Goal: Task Accomplishment & Management: Manage account settings

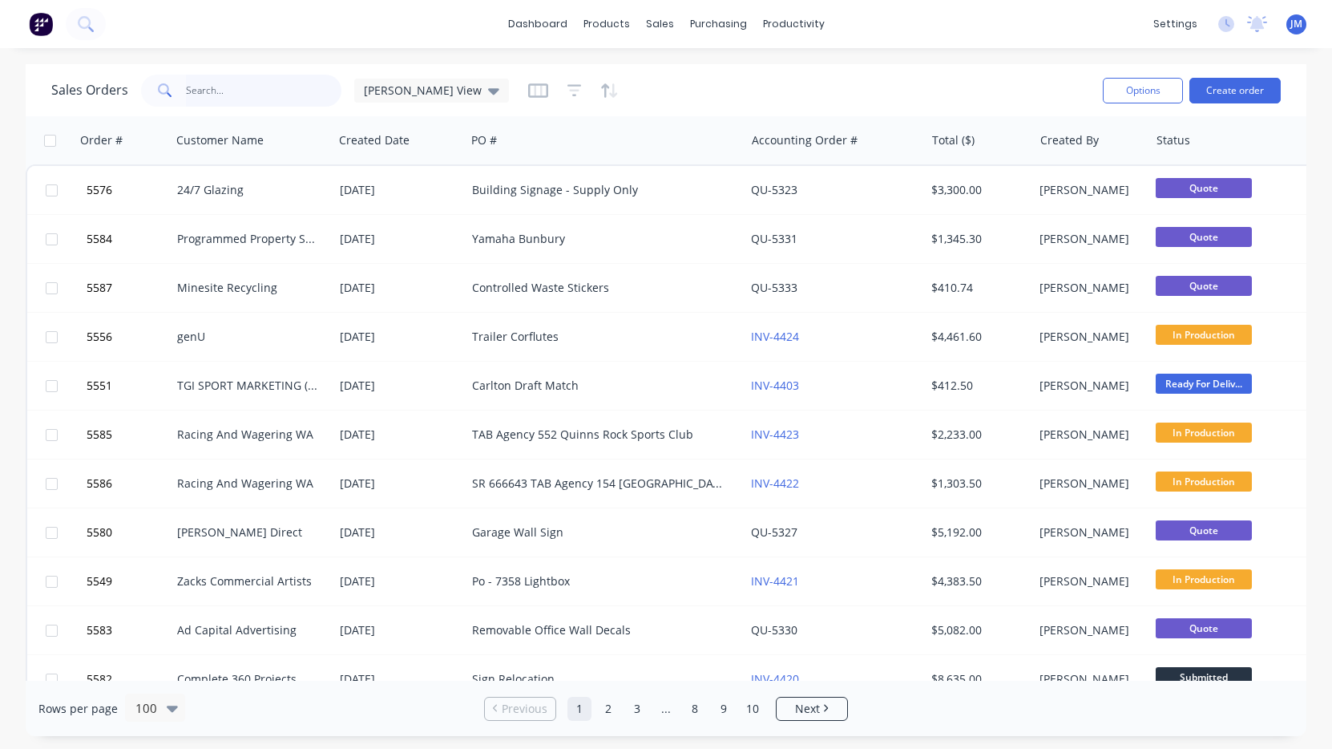
click at [193, 106] on input "text" at bounding box center [264, 91] width 156 height 32
type input "Bentleigh"
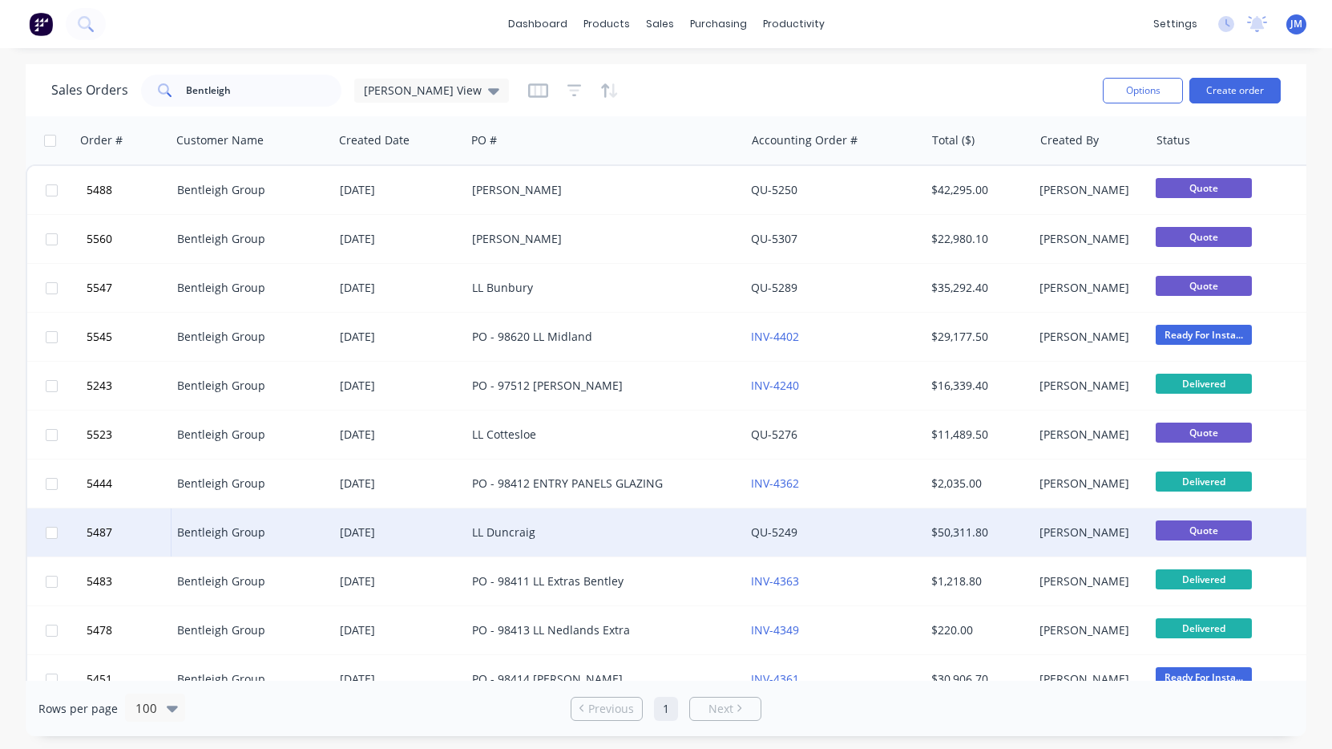
click at [508, 535] on div "LL Duncraig" at bounding box center [598, 532] width 253 height 16
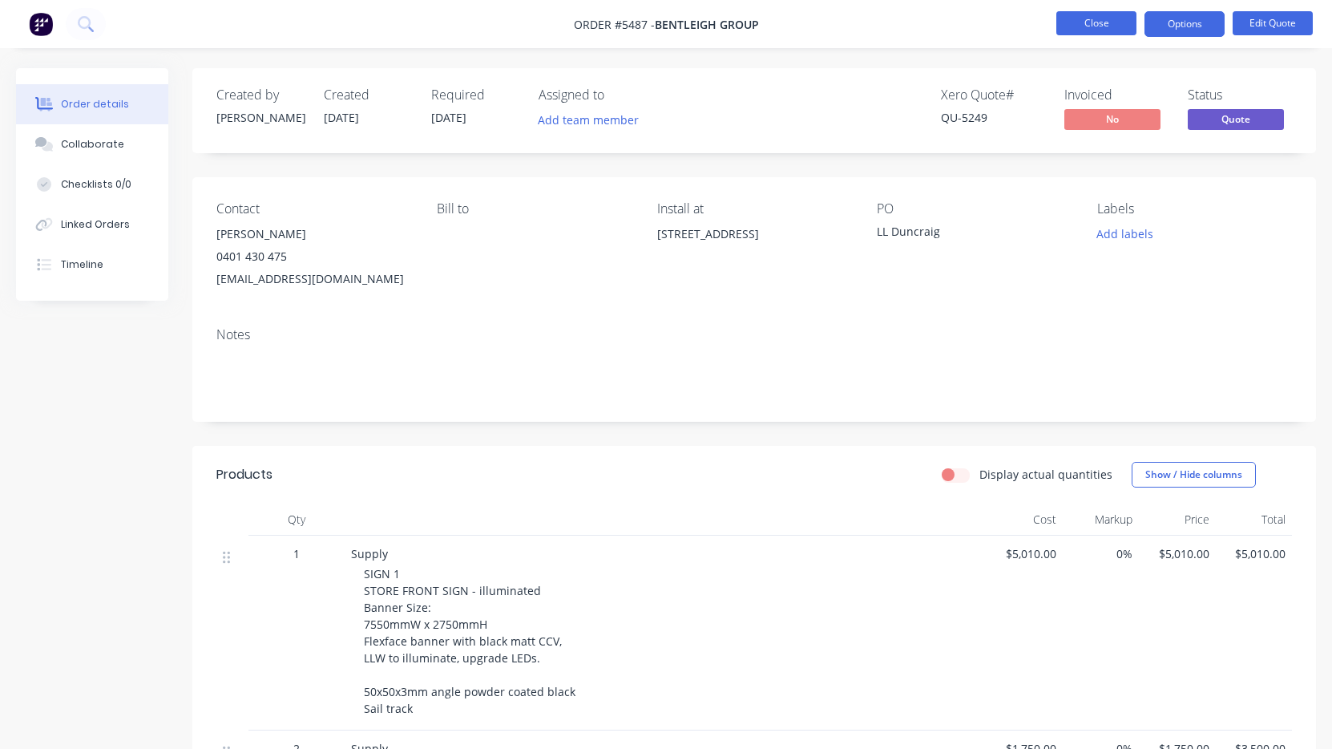
click at [1089, 31] on button "Close" at bounding box center [1096, 23] width 80 height 24
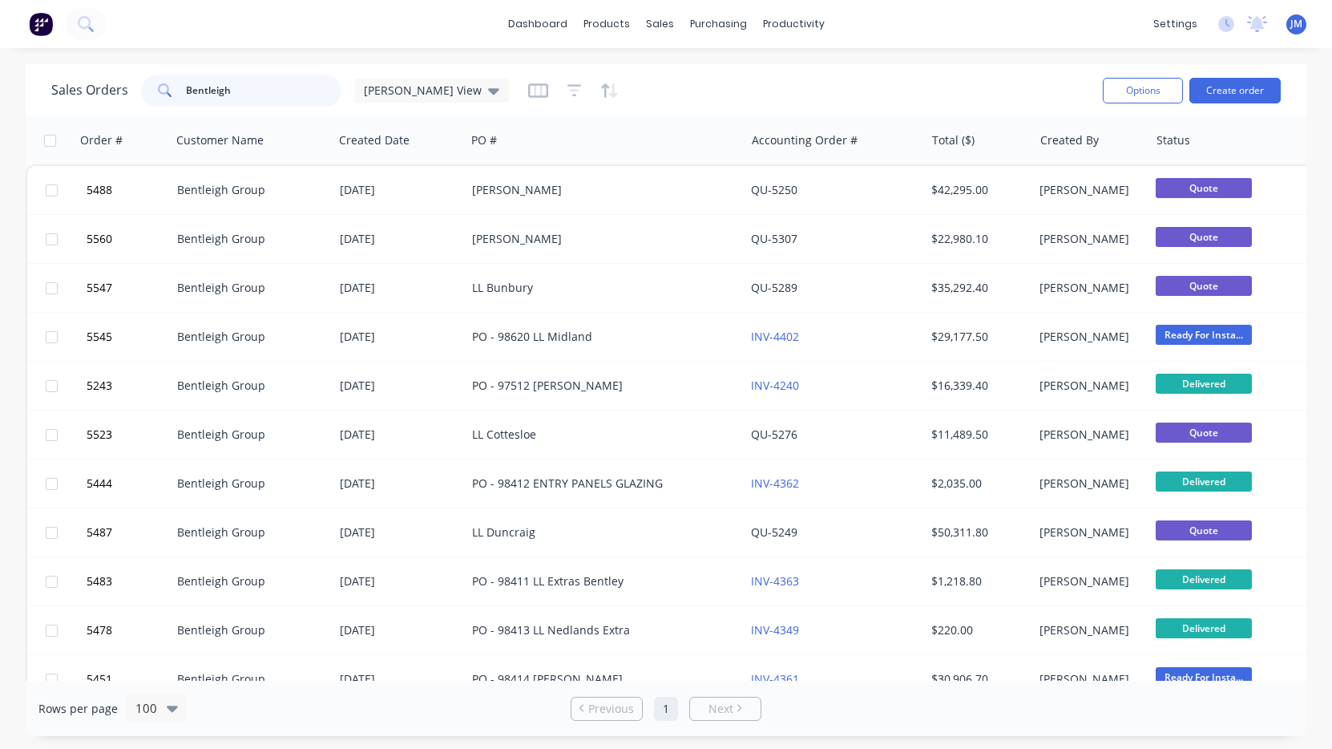
click at [276, 98] on input "Bentleigh" at bounding box center [264, 91] width 156 height 32
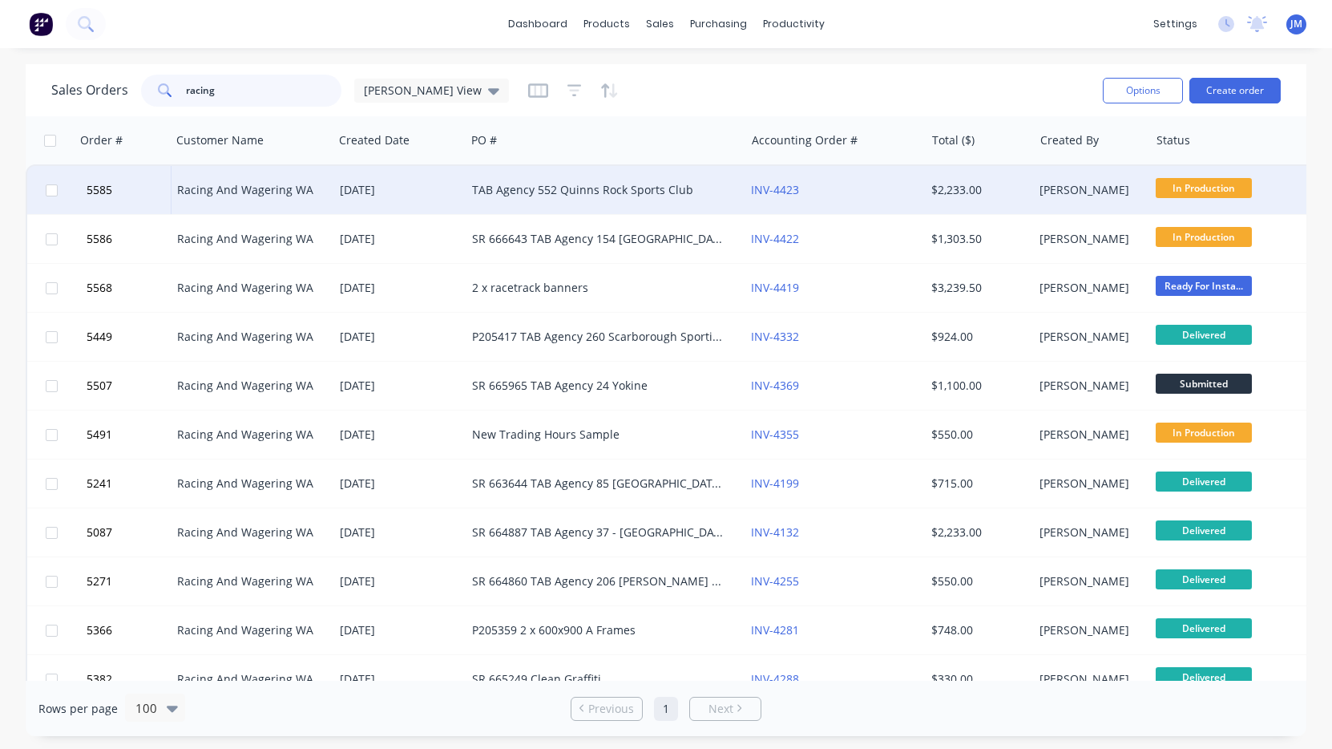
type input "racing"
click at [498, 200] on div "TAB Agency 552 Quinns Rock Sports Club" at bounding box center [605, 190] width 279 height 48
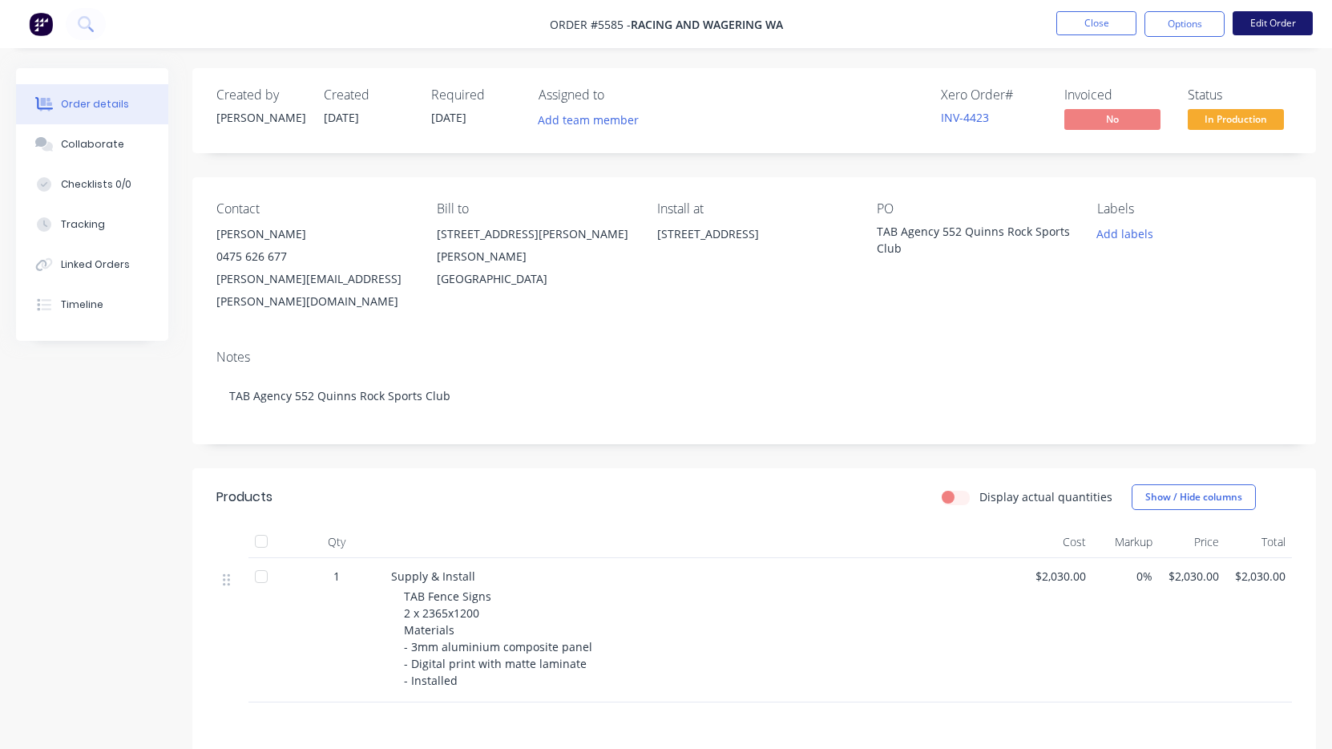
click at [1262, 25] on button "Edit Order" at bounding box center [1273, 23] width 80 height 24
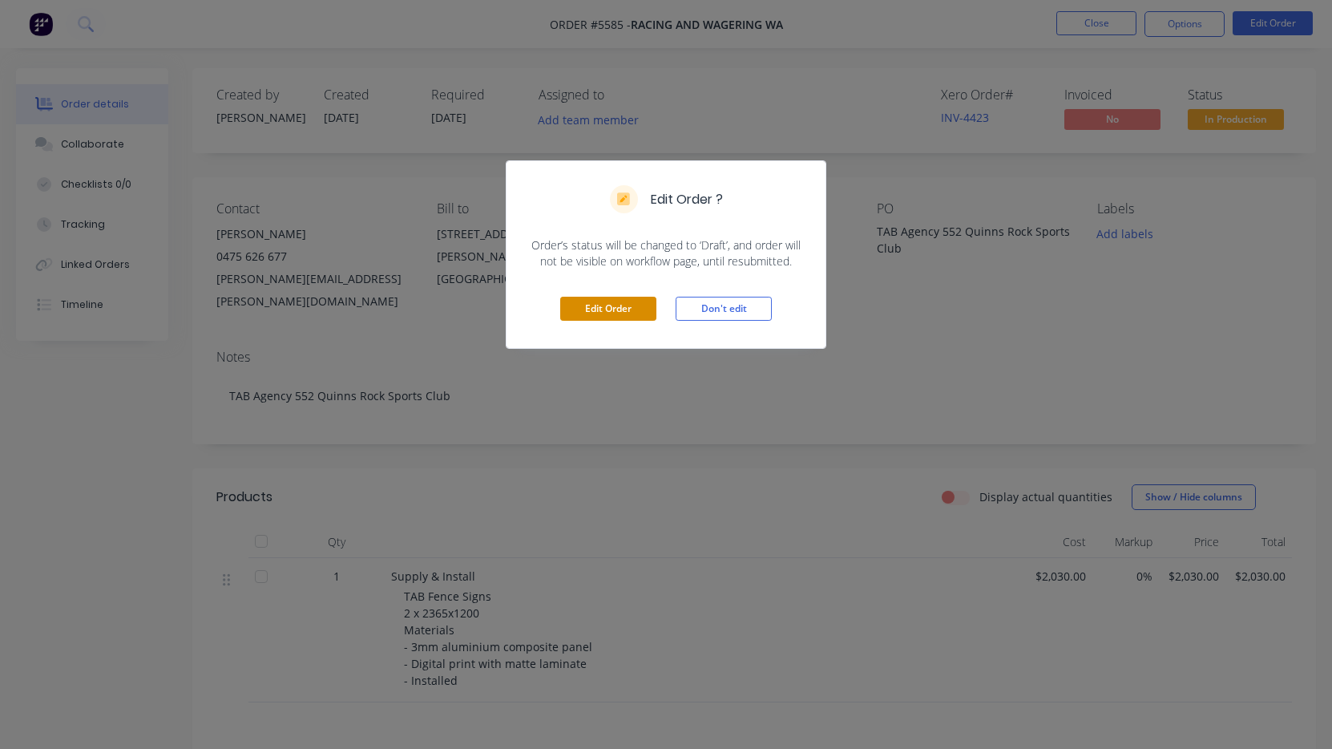
click at [632, 303] on button "Edit Order" at bounding box center [608, 309] width 96 height 24
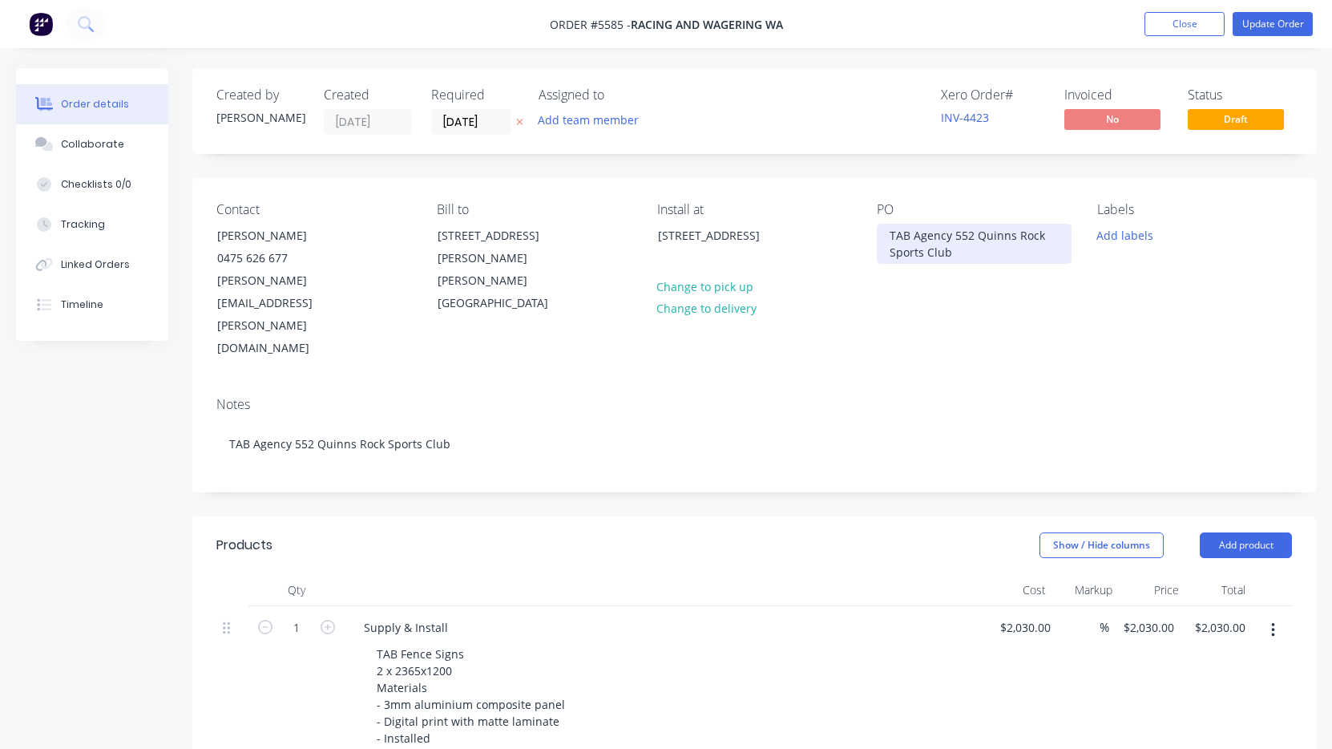
drag, startPoint x: 891, startPoint y: 237, endPoint x: 907, endPoint y: 244, distance: 17.3
click at [891, 237] on div "TAB Agency 552 Quinns Rock Sports Club" at bounding box center [974, 244] width 195 height 40
click at [1295, 25] on button "Update Order" at bounding box center [1273, 24] width 80 height 24
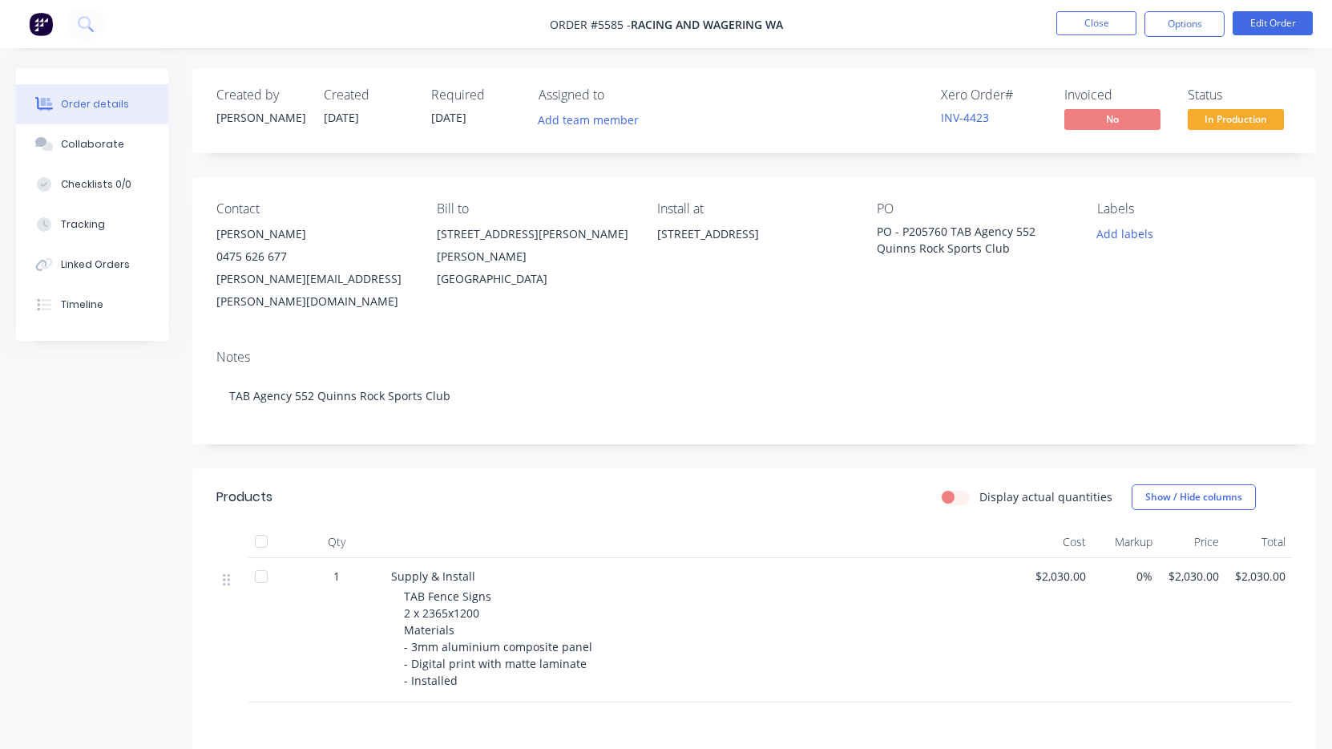
click at [1110, 35] on li "Close" at bounding box center [1096, 24] width 80 height 26
click at [1110, 23] on button "Close" at bounding box center [1096, 23] width 80 height 24
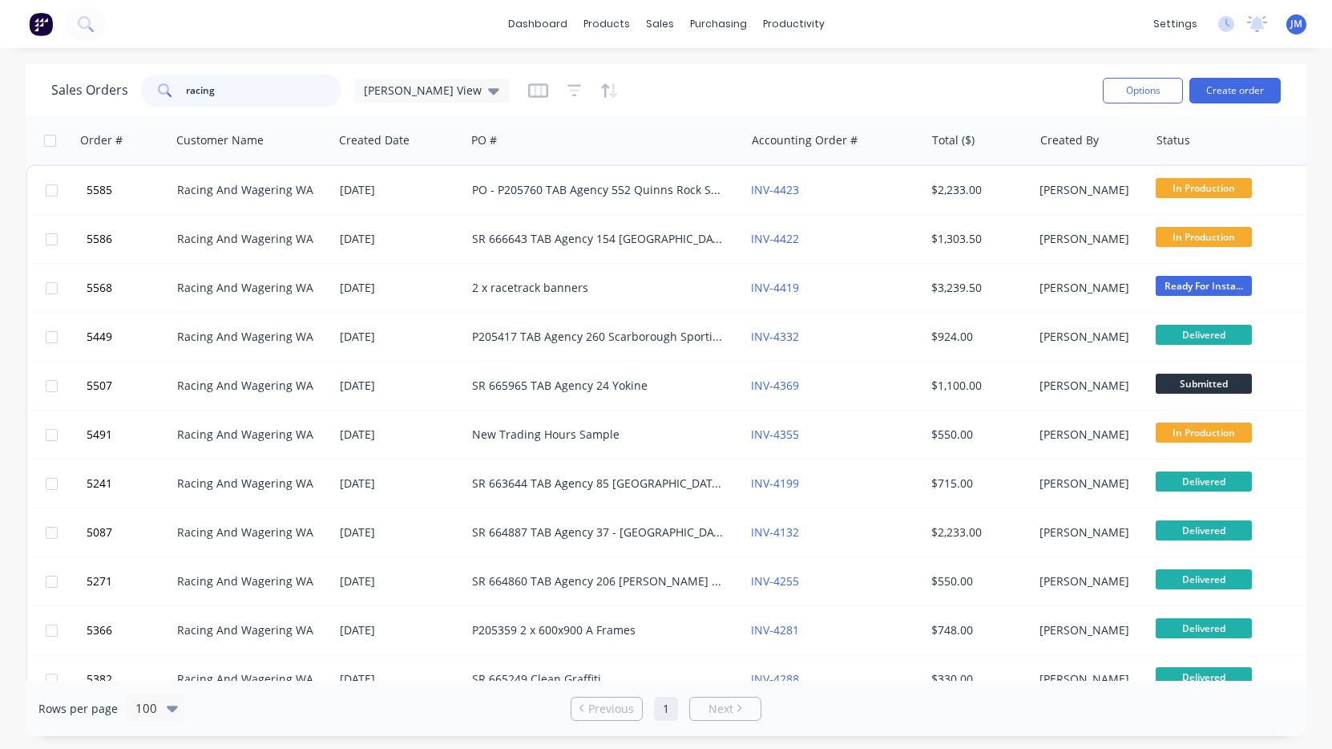
click at [255, 86] on input "racing" at bounding box center [264, 91] width 156 height 32
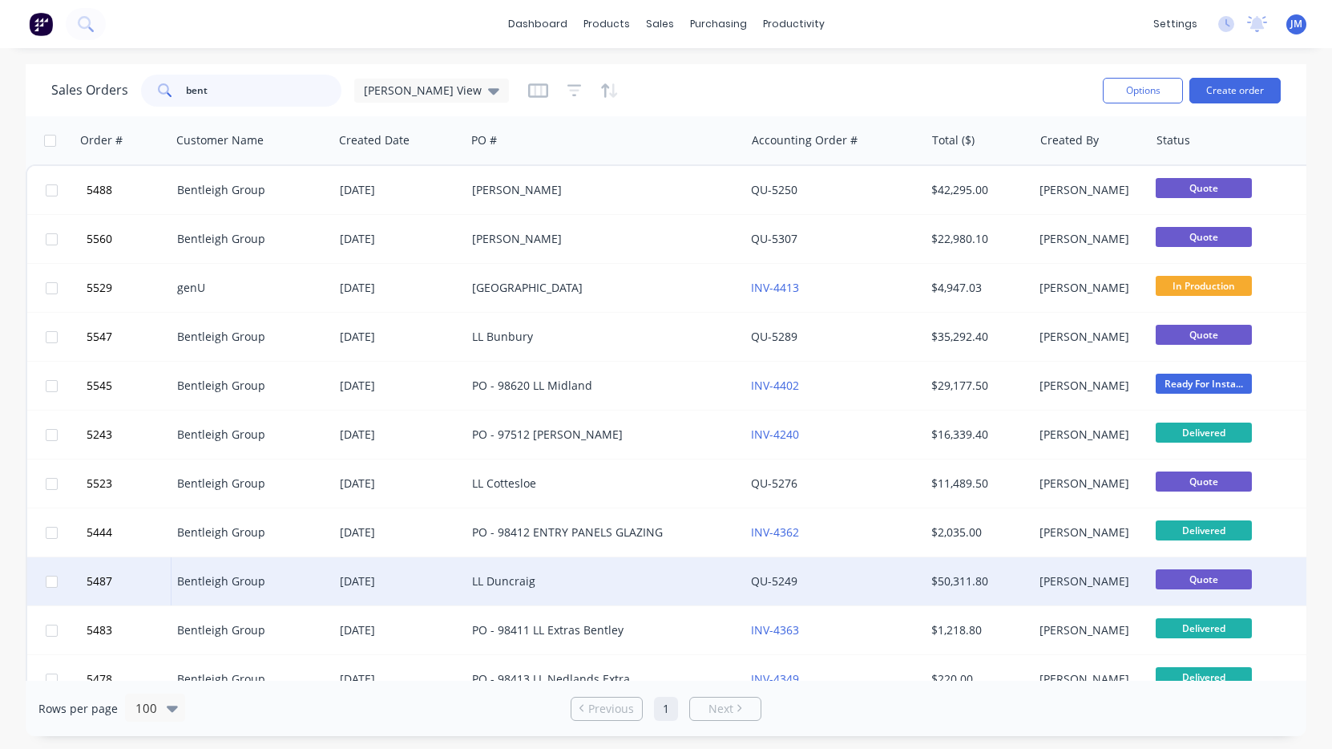
type input "bent"
click at [563, 584] on div "LL Duncraig" at bounding box center [598, 581] width 253 height 16
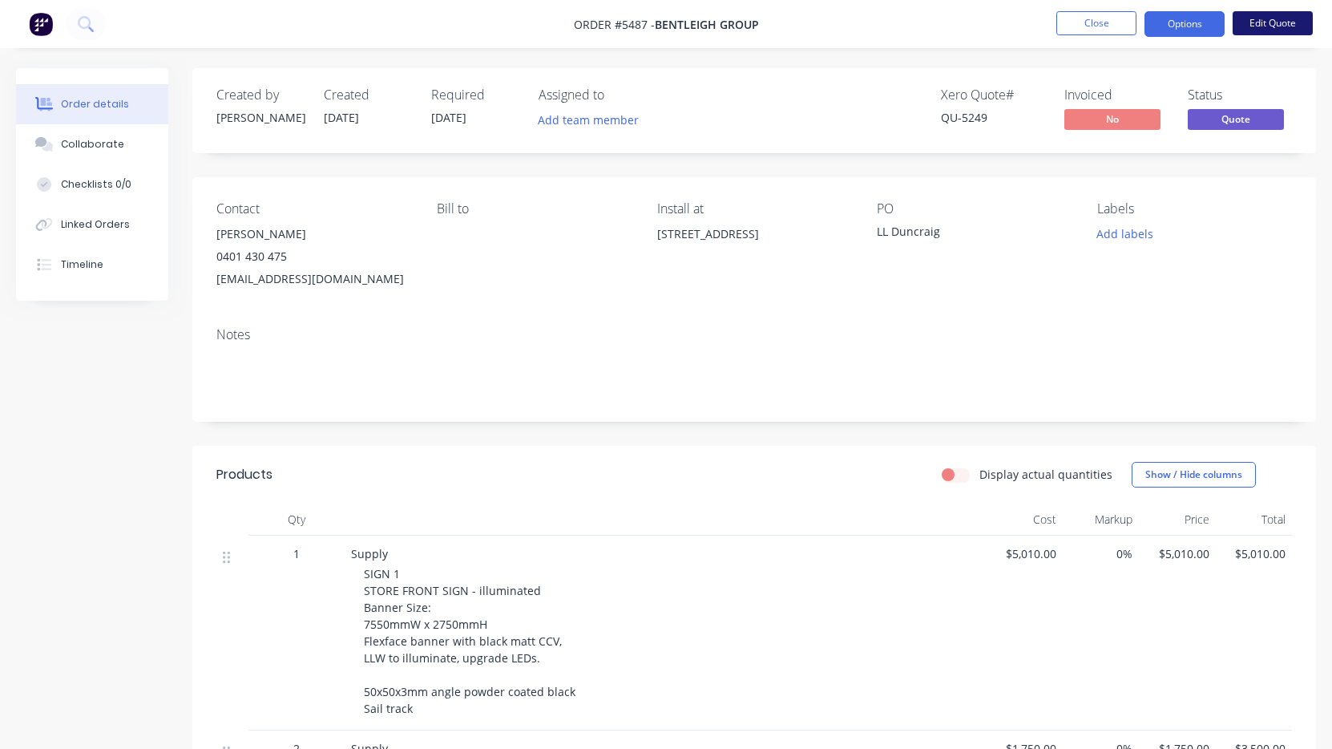
click at [1259, 30] on button "Edit Quote" at bounding box center [1273, 23] width 80 height 24
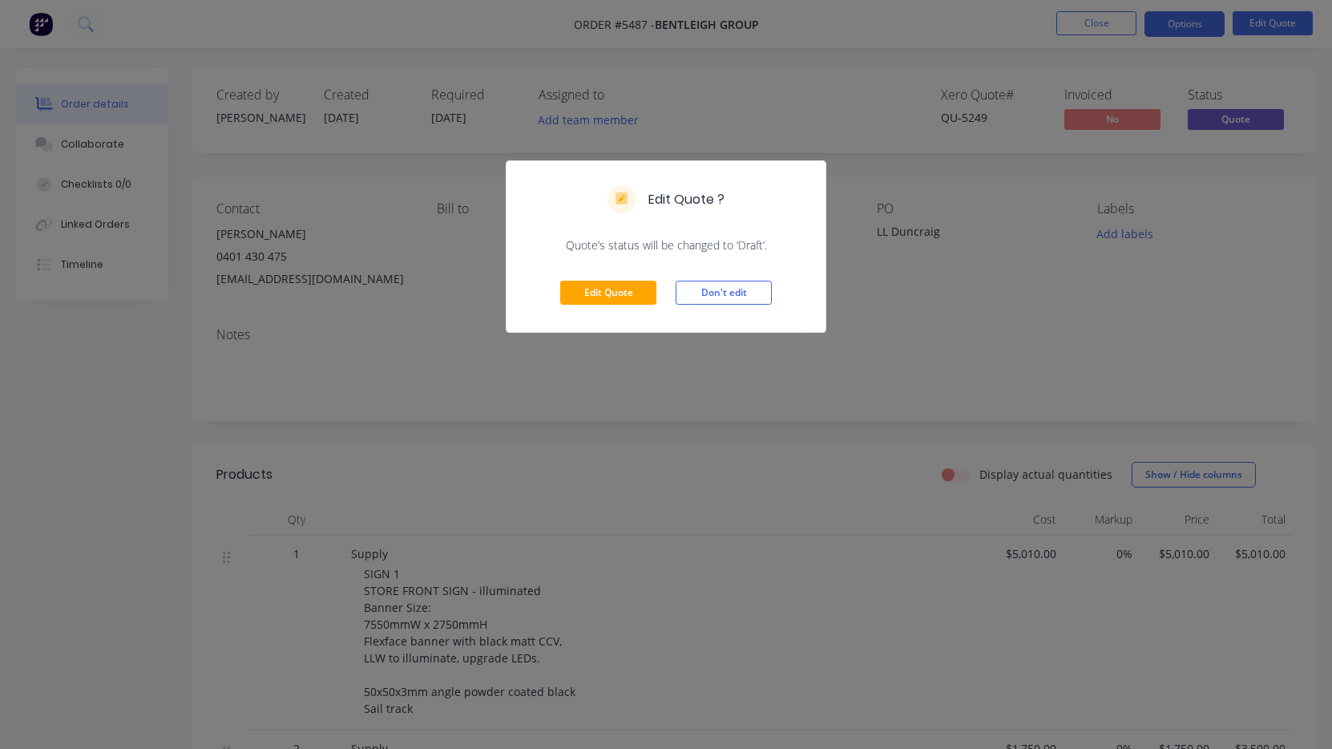
click at [629, 304] on button "Edit Quote" at bounding box center [608, 293] width 96 height 24
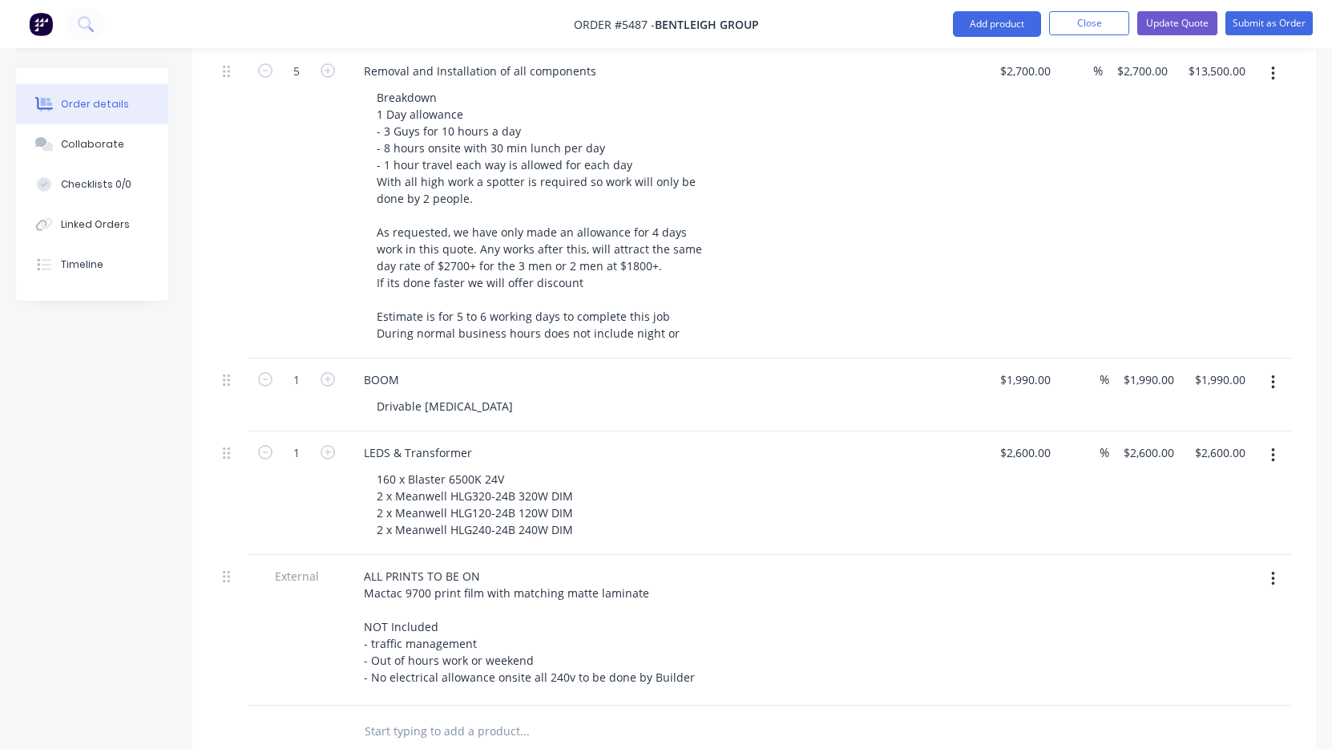
scroll to position [3079, 0]
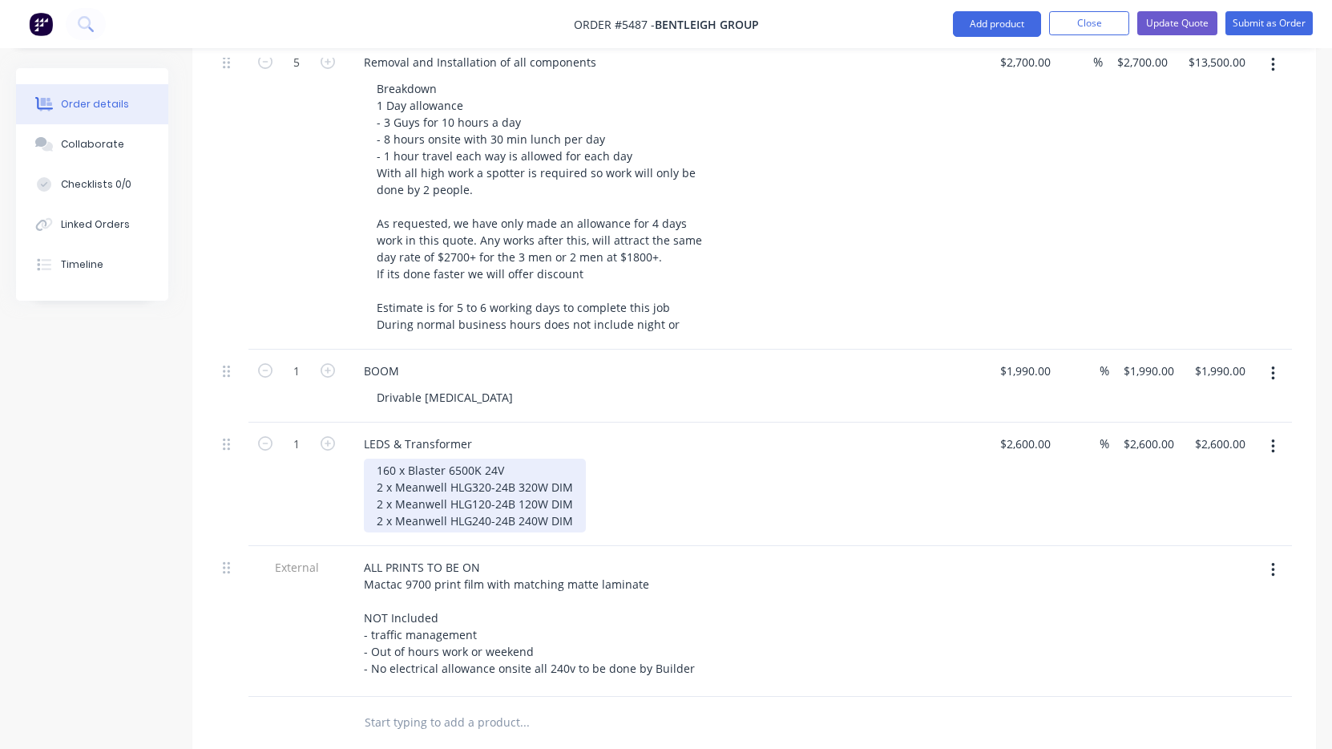
click at [571, 496] on div "160 x Blaster 6500K 24V 2 x Meanwell HLG320-24B 320W DIM 2 x Meanwell HLG120-24…" at bounding box center [475, 495] width 222 height 74
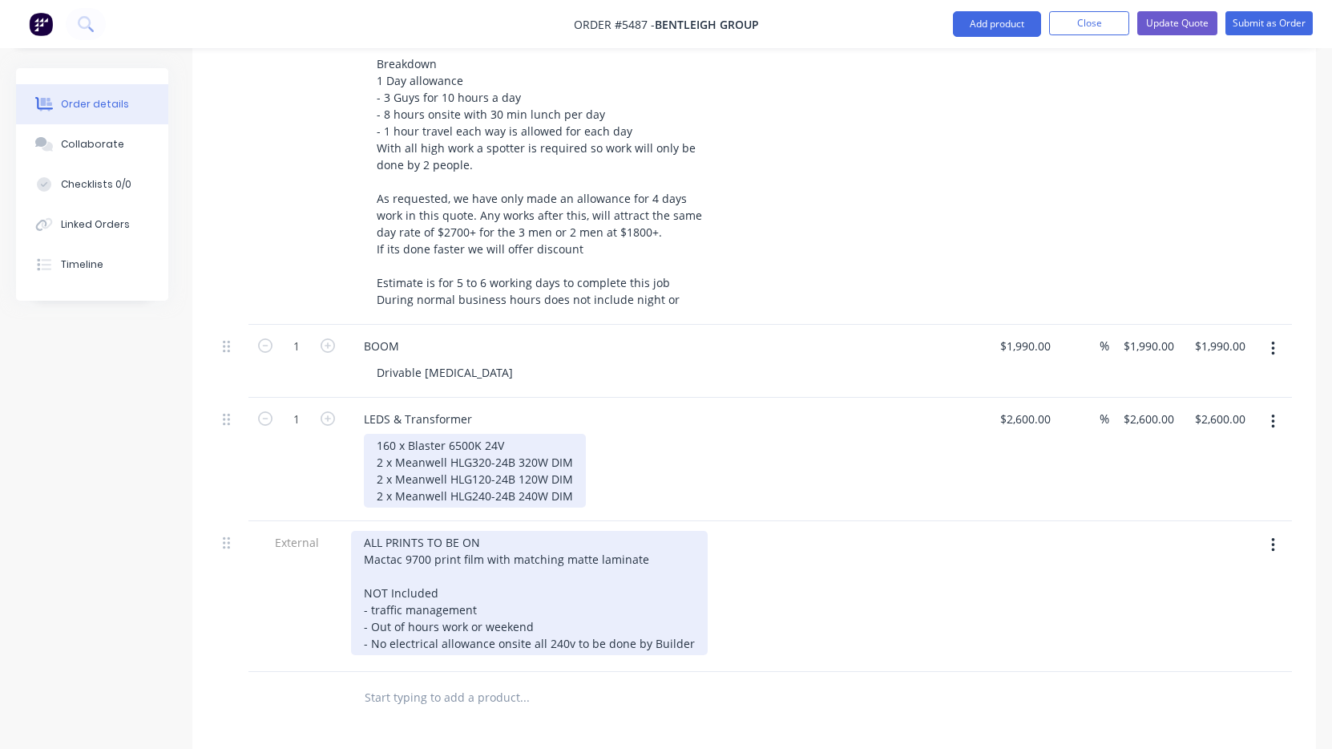
scroll to position [3104, 0]
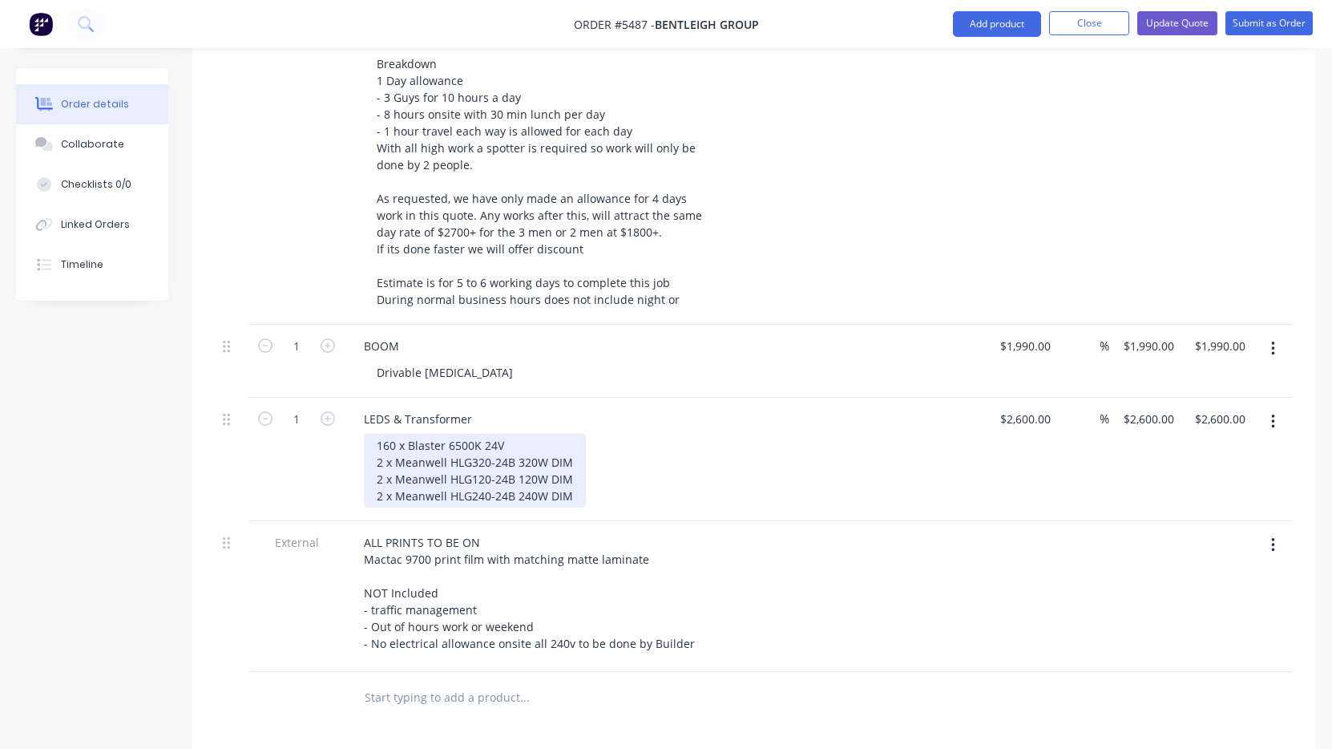
click at [374, 434] on div "160 x Blaster 6500K 24V 2 x Meanwell HLG320-24B 320W DIM 2 x Meanwell HLG120-24…" at bounding box center [475, 471] width 222 height 74
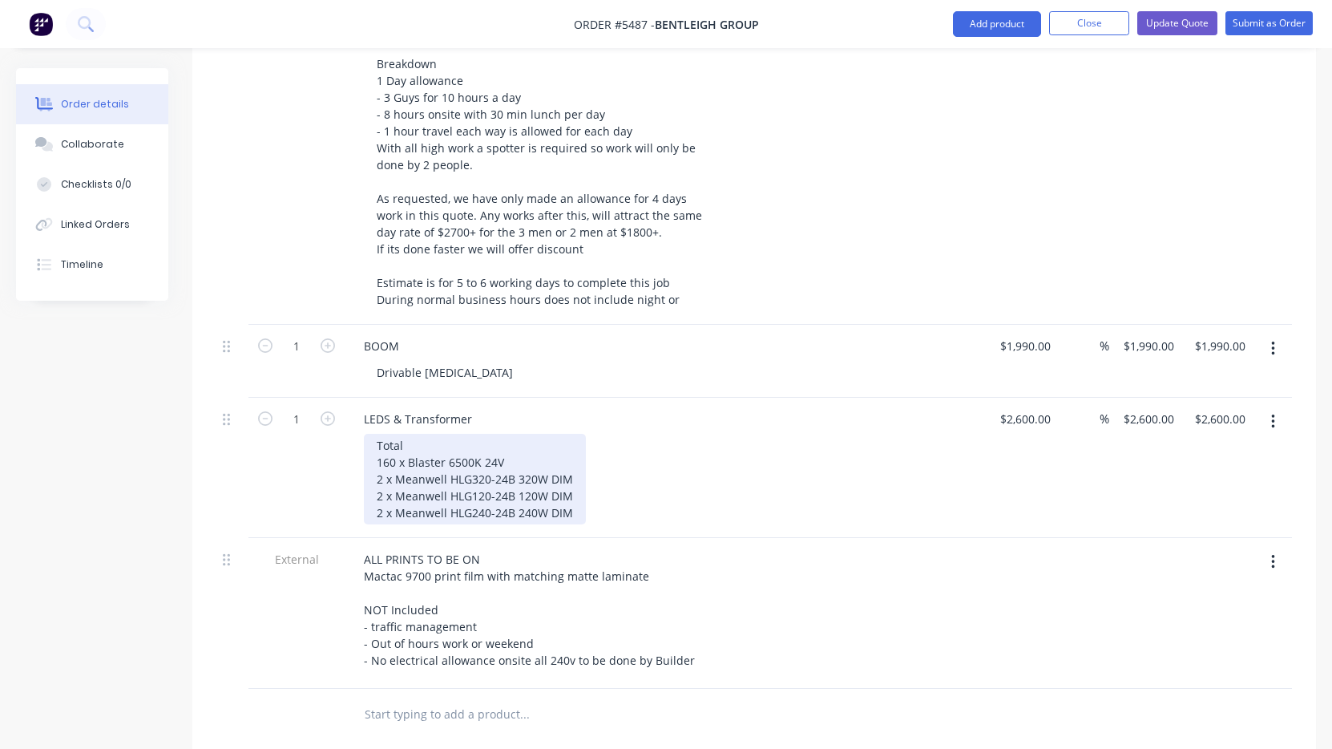
click at [374, 434] on div "Total 160 x Blaster 6500K 24V 2 x Meanwell HLG320-24B 320W DIM 2 x Meanwell HLG…" at bounding box center [475, 479] width 222 height 91
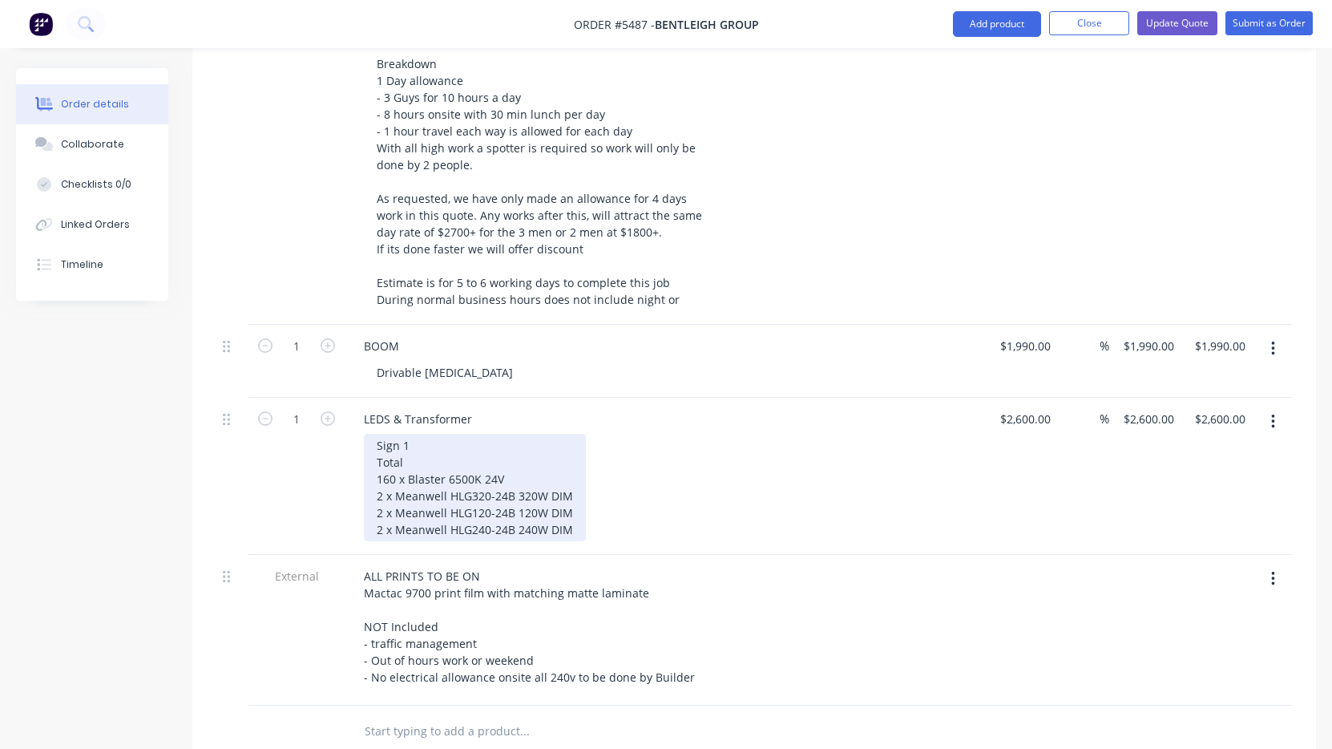
click at [437, 434] on div "Sign 1 Total 160 x Blaster 6500K 24V 2 x Meanwell HLG320-24B 320W DIM 2 x Meanw…" at bounding box center [475, 487] width 222 height 107
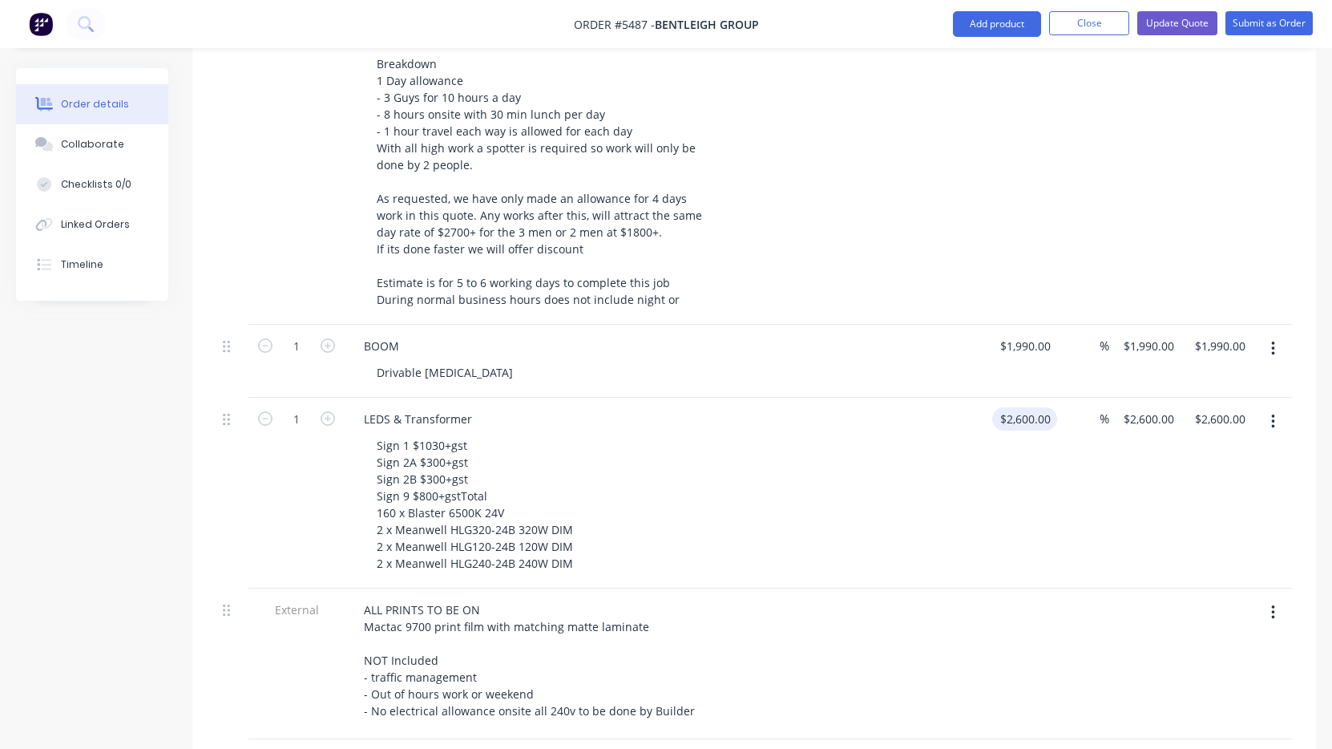
click at [1020, 407] on div "$2,600.00 $2,600.00" at bounding box center [1028, 418] width 59 height 23
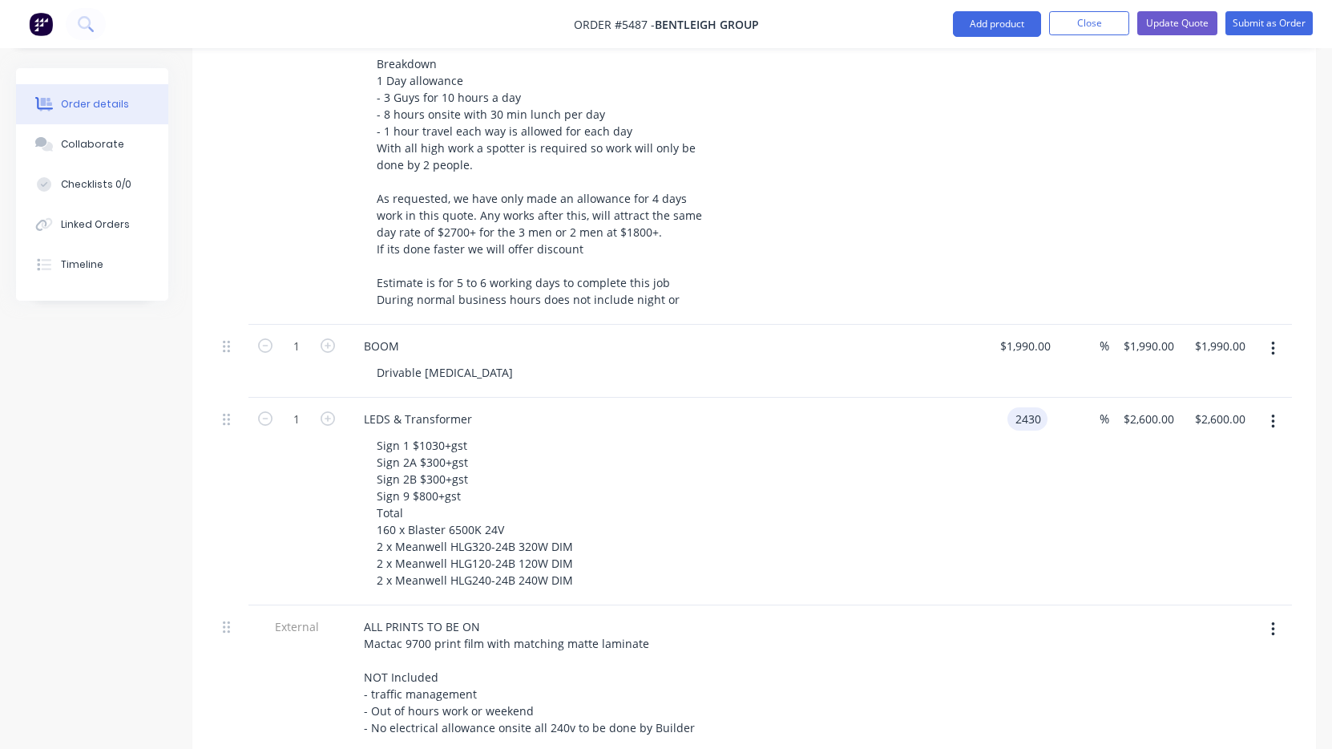
type input "$2,430.00"
click at [925, 498] on div "Sign 1 $1030+gst Sign 2A $300+gst Sign 2B $300+gst Sign 9 $800+gst Total 160 x …" at bounding box center [672, 513] width 616 height 158
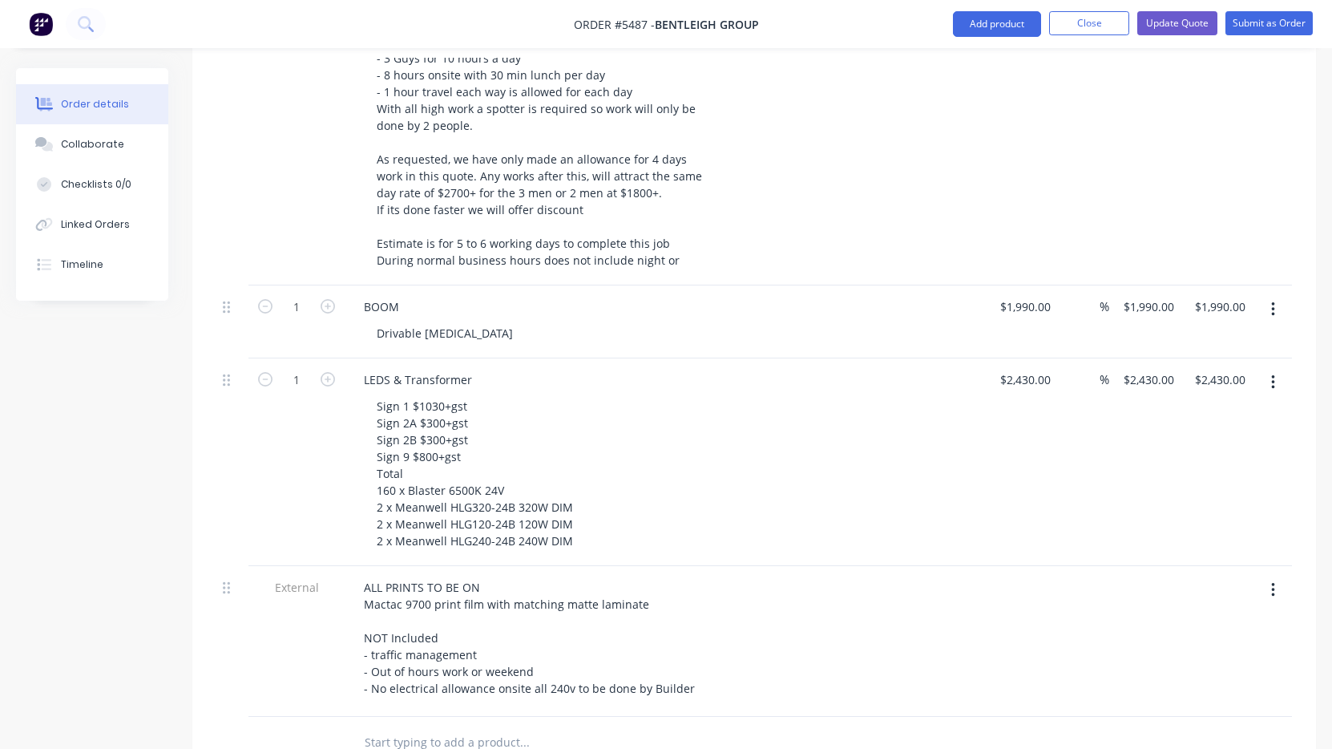
scroll to position [3142, 0]
click at [1181, 22] on button "Update Quote" at bounding box center [1177, 23] width 80 height 24
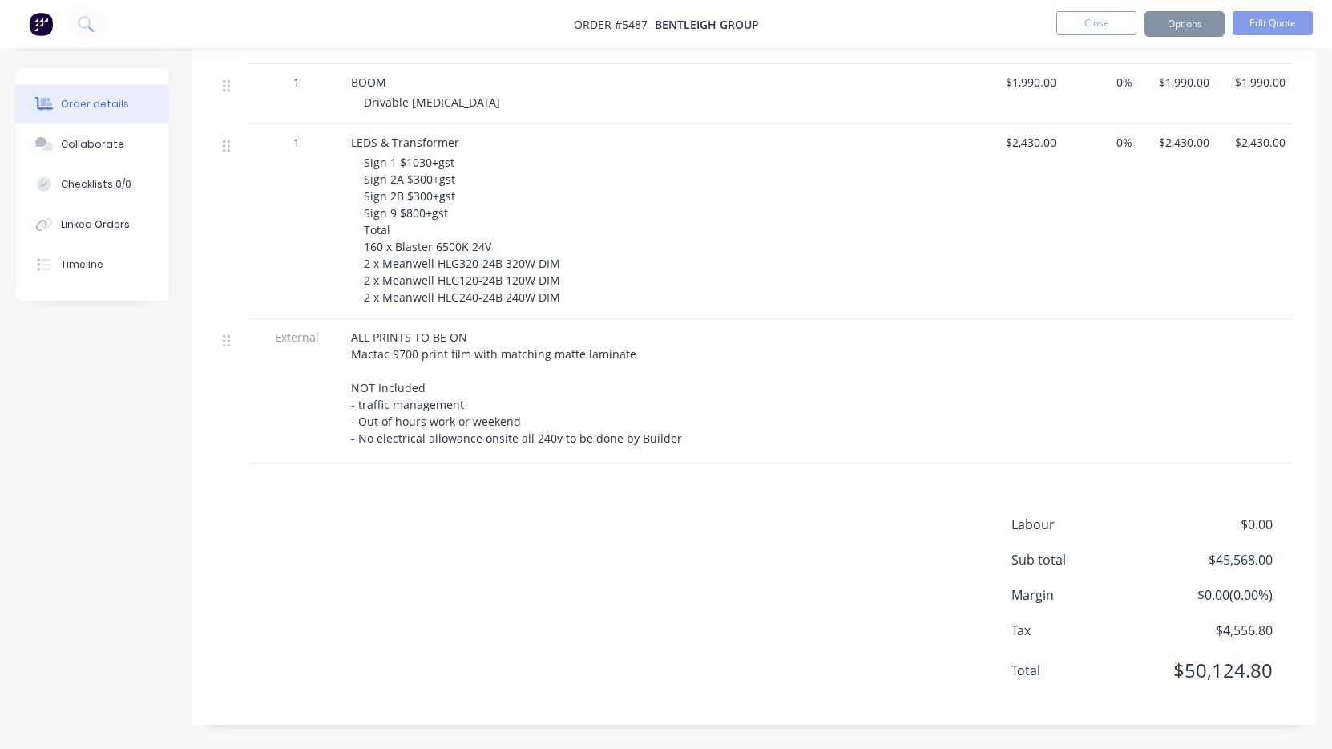
scroll to position [0, 0]
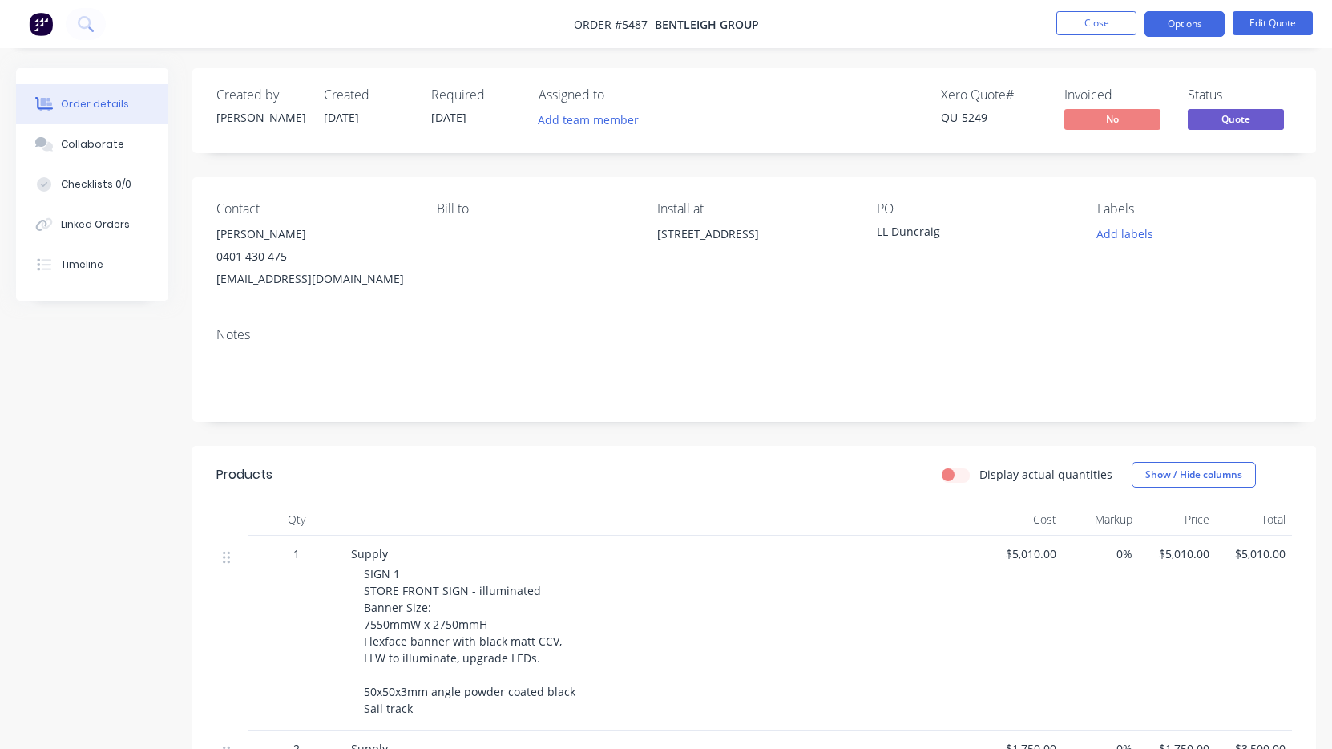
click at [1184, 28] on button "Options" at bounding box center [1185, 24] width 80 height 26
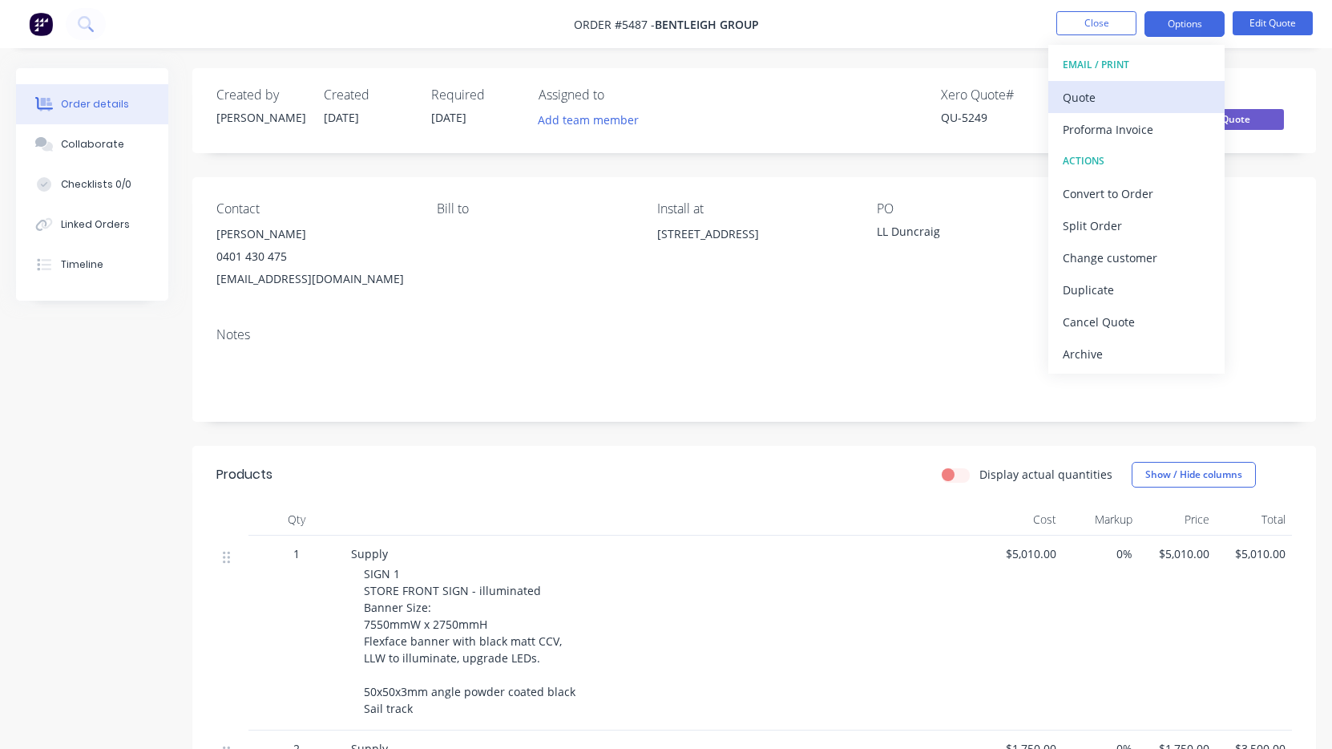
click at [1153, 91] on div "Quote" at bounding box center [1136, 97] width 147 height 23
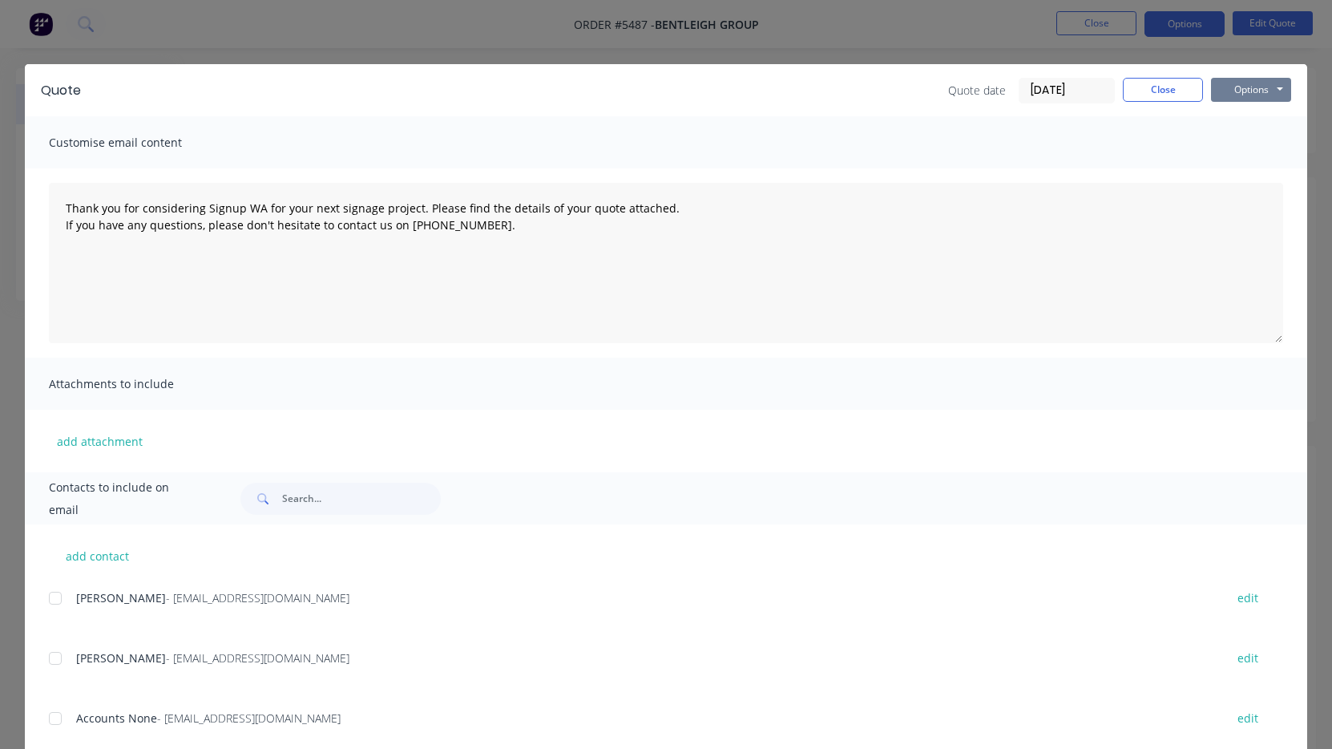
click at [1239, 90] on button "Options" at bounding box center [1251, 90] width 80 height 24
click at [1244, 143] on button "Print" at bounding box center [1262, 144] width 103 height 26
type textarea "Thank you for considering Signup WA for your next signage project. Please find …"
click at [1164, 83] on button "Close" at bounding box center [1163, 90] width 80 height 24
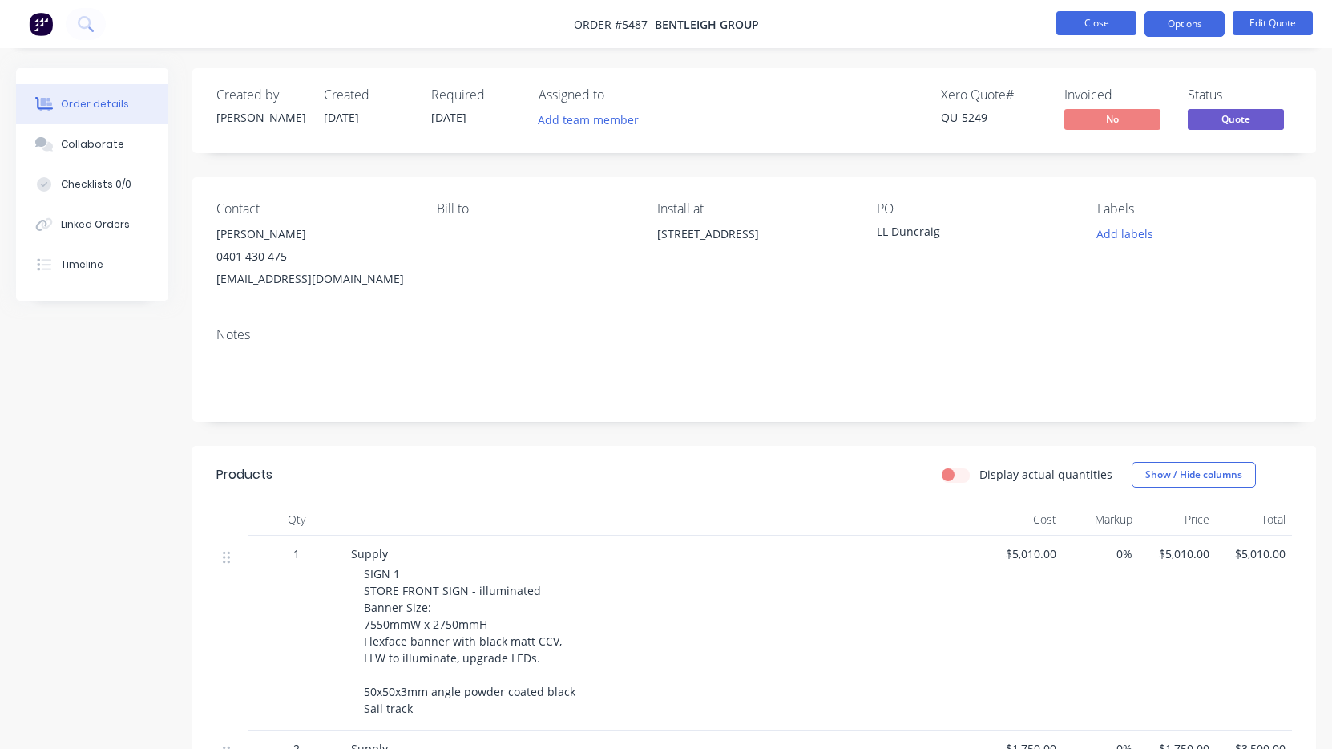
click at [1084, 26] on button "Close" at bounding box center [1096, 23] width 80 height 24
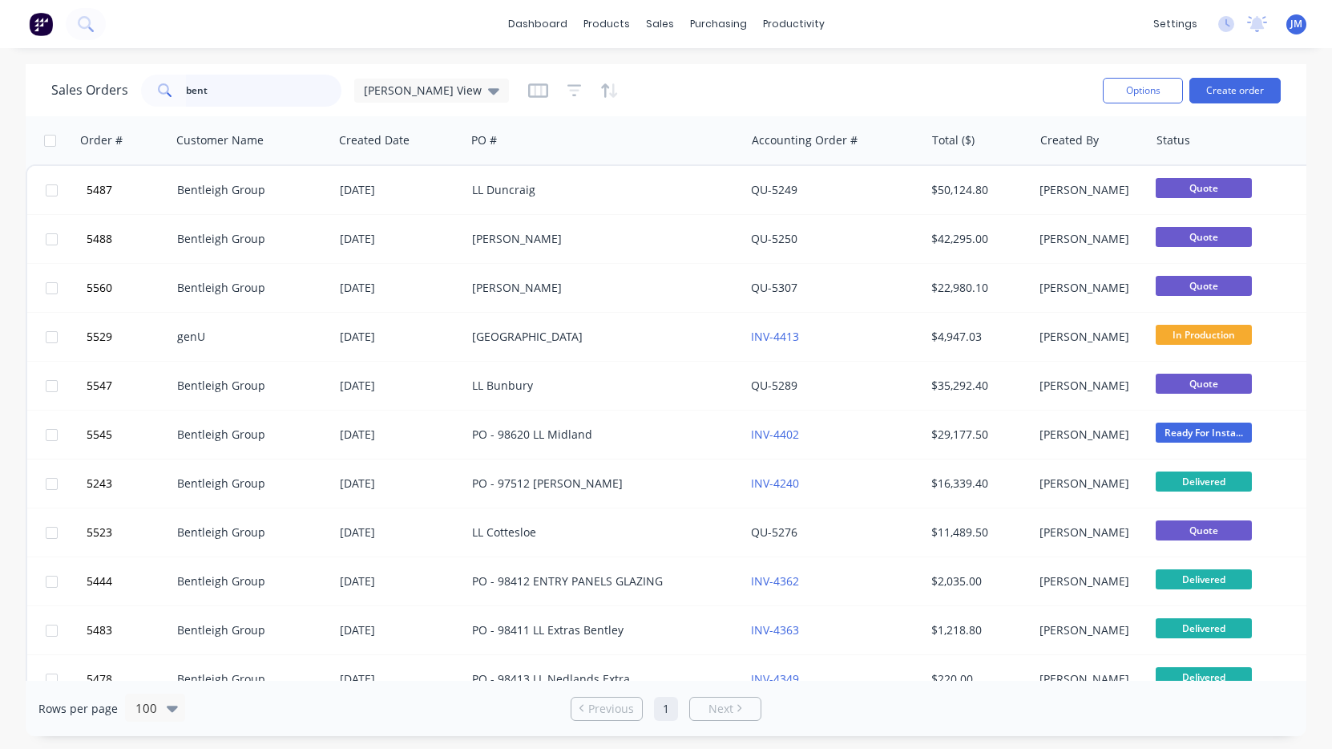
click at [271, 104] on input "bent" at bounding box center [264, 91] width 156 height 32
type input "on point"
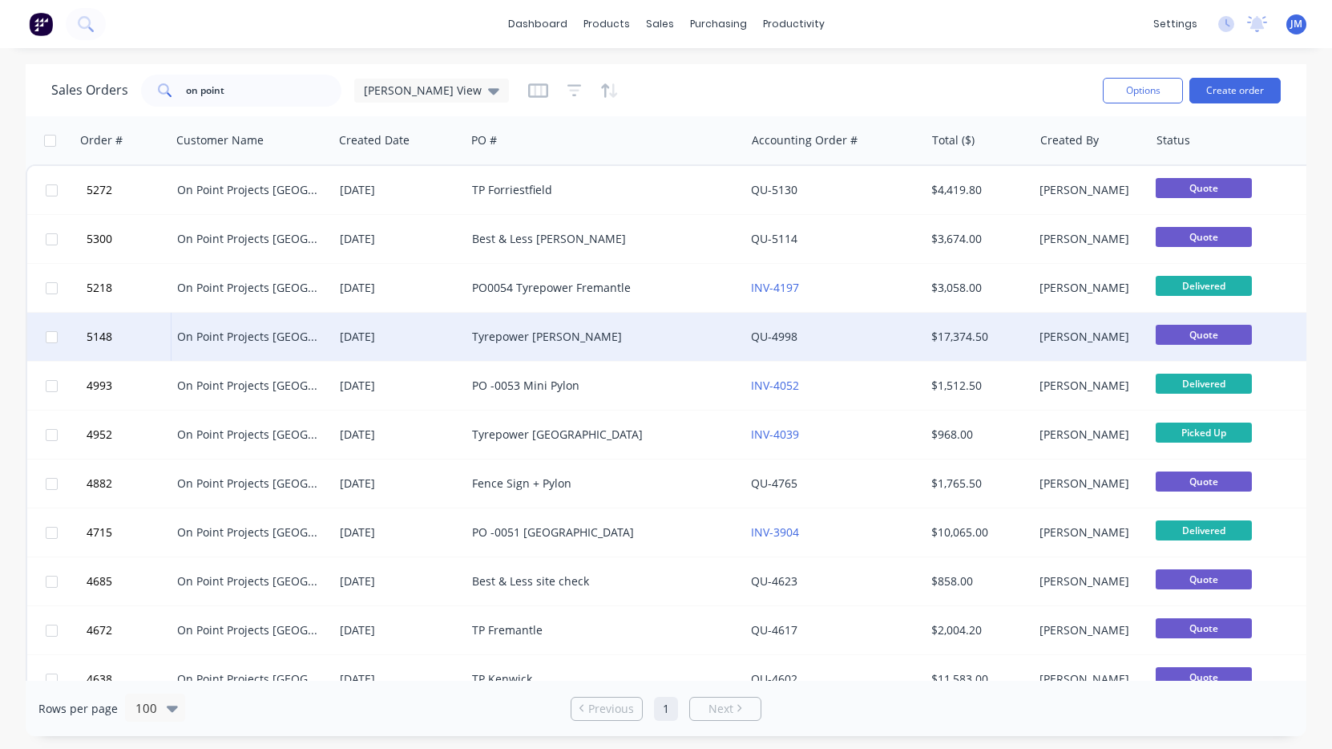
click at [483, 334] on div "Tyrepower [PERSON_NAME]" at bounding box center [598, 337] width 253 height 16
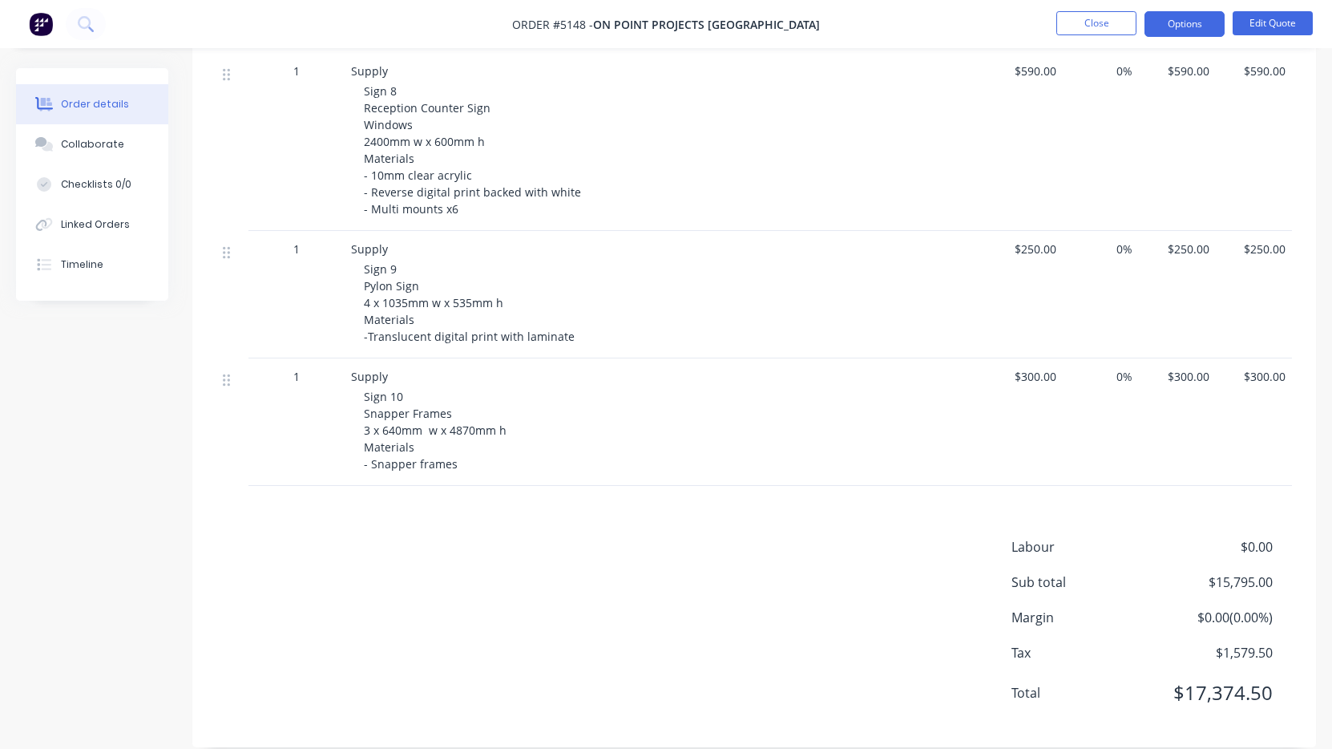
scroll to position [1531, 0]
click at [1123, 369] on span "0%" at bounding box center [1101, 377] width 64 height 17
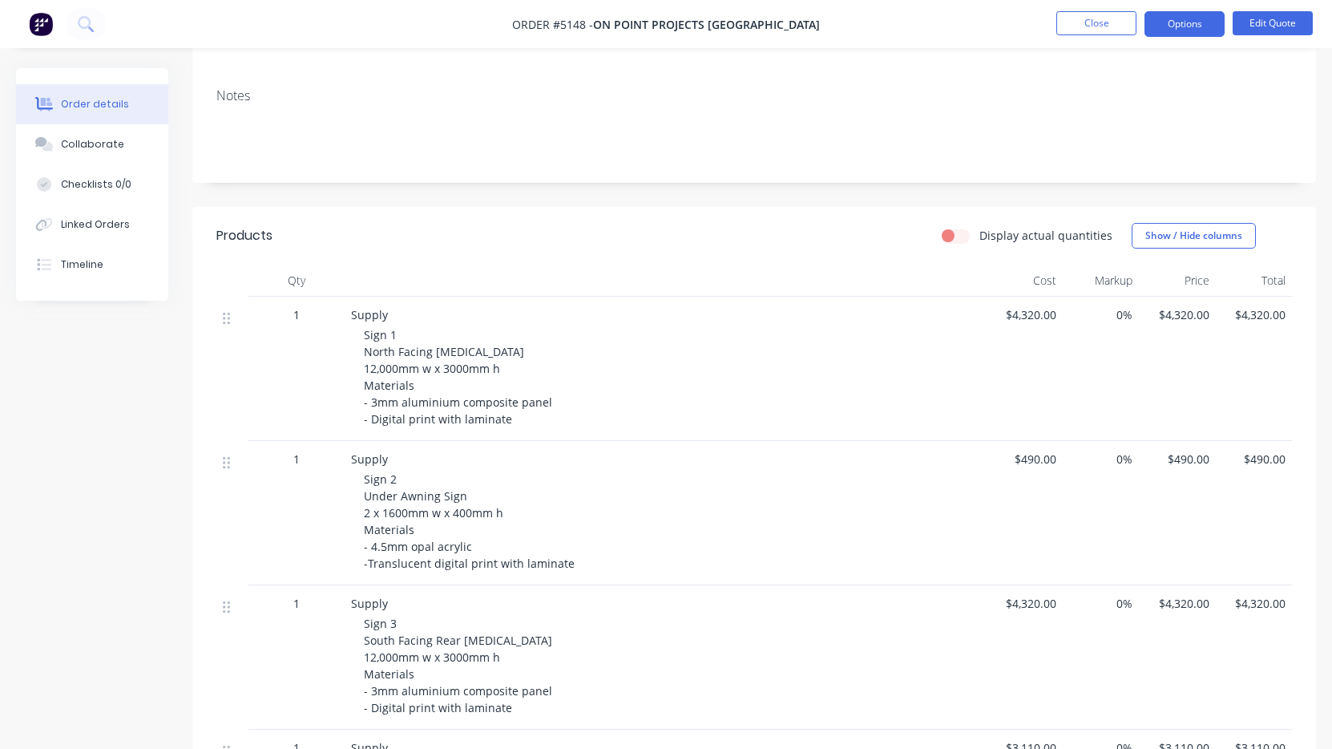
scroll to position [256, 0]
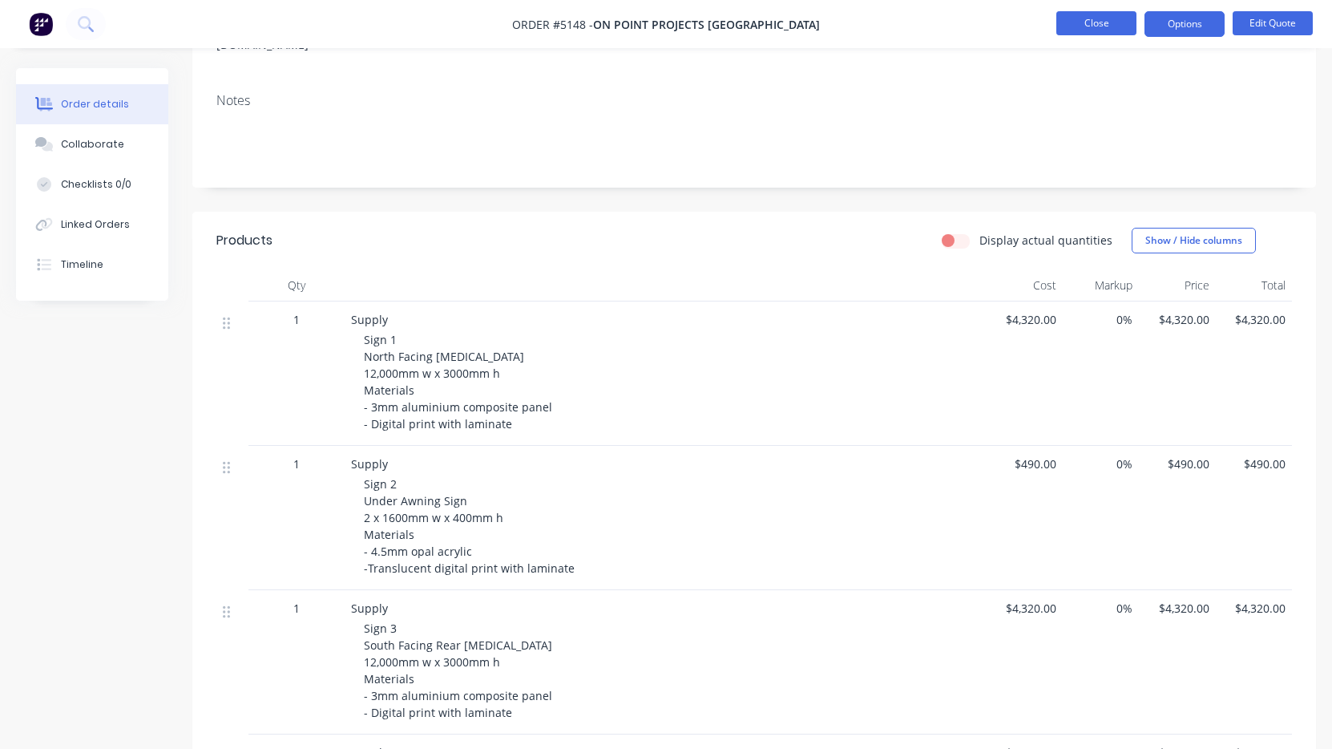
click at [1081, 30] on button "Close" at bounding box center [1096, 23] width 80 height 24
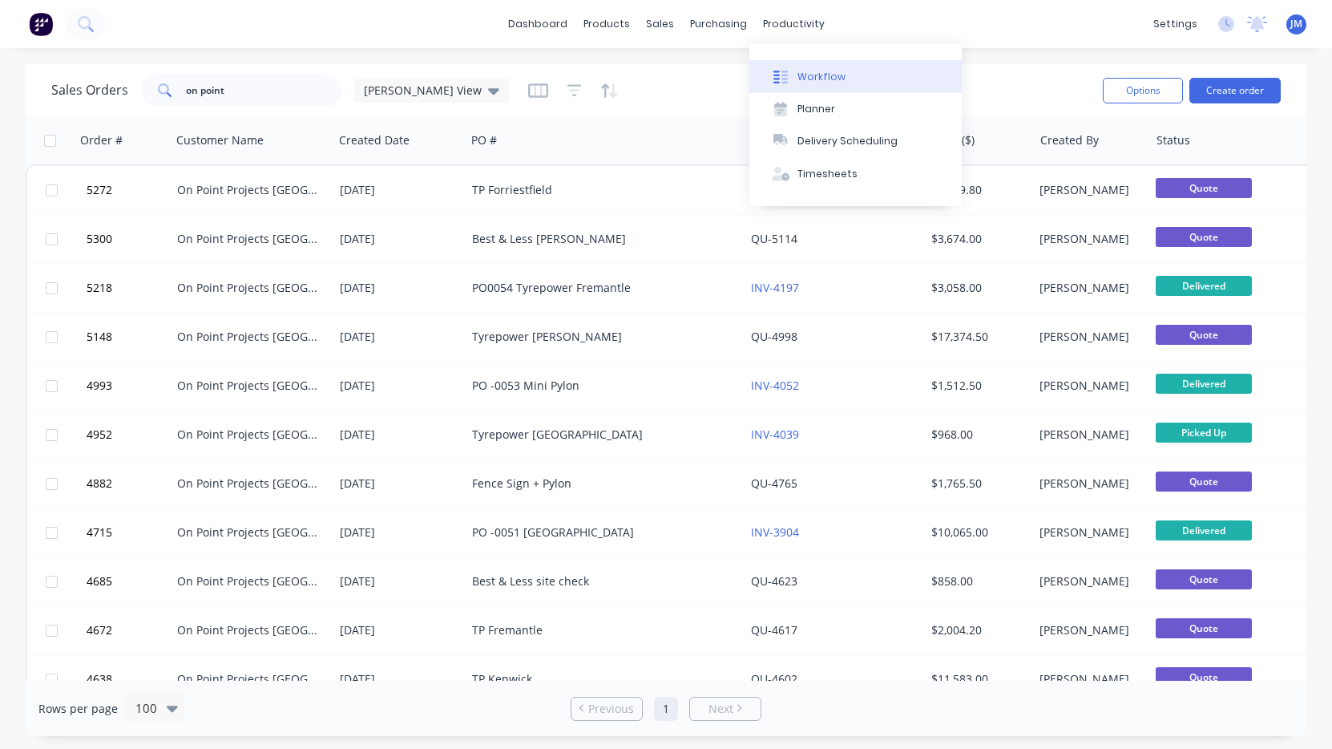
click at [822, 64] on button "Workflow" at bounding box center [855, 76] width 212 height 32
